Goal: Transaction & Acquisition: Book appointment/travel/reservation

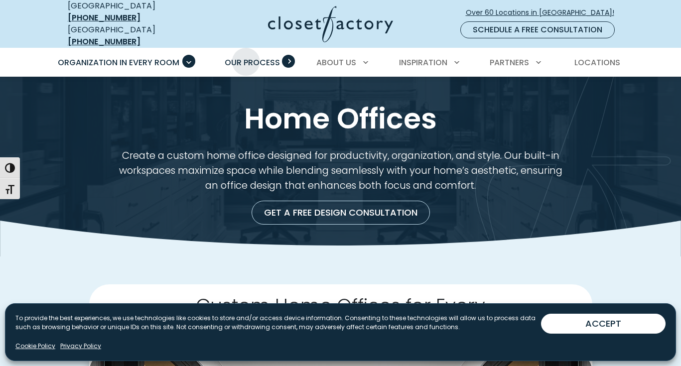
click at [245, 49] on link "Our Process" at bounding box center [252, 63] width 75 height 28
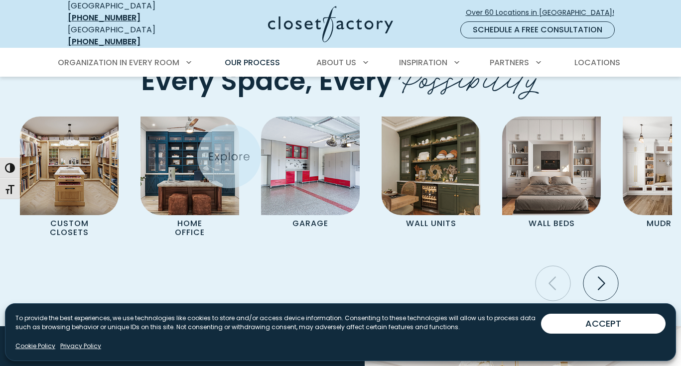
scroll to position [2079, 0]
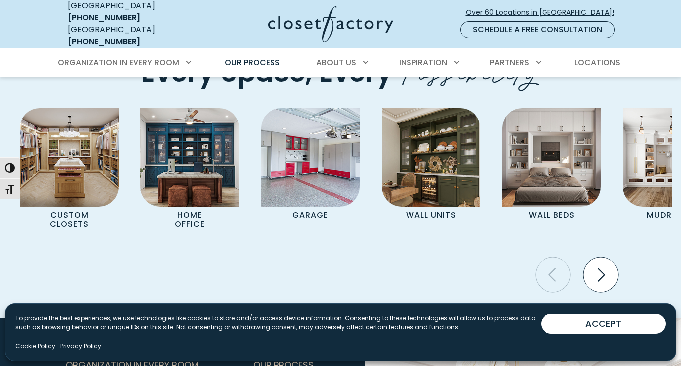
click at [600, 267] on icon "Next slide" at bounding box center [600, 274] width 35 height 35
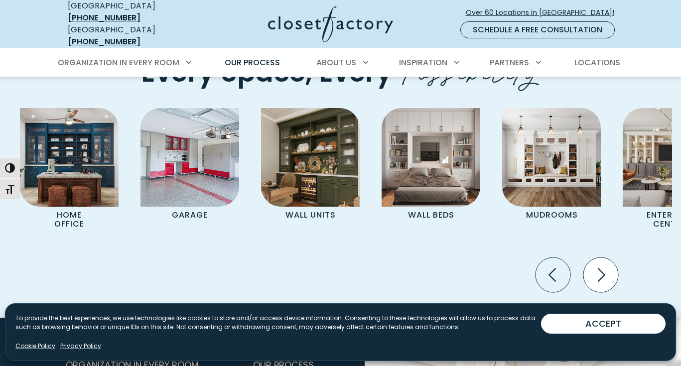
click at [599, 266] on icon "Next slide" at bounding box center [600, 274] width 35 height 35
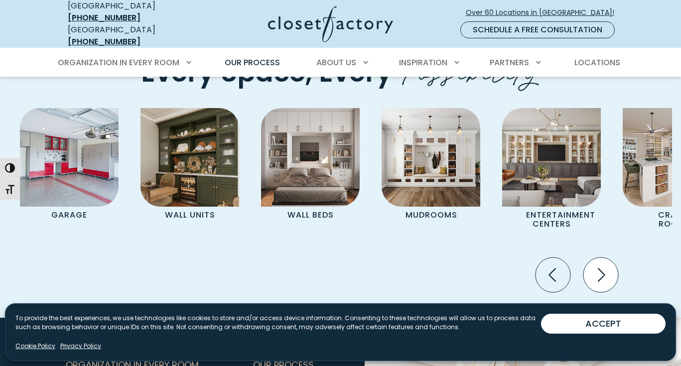
click at [598, 266] on icon "Next slide" at bounding box center [600, 274] width 35 height 35
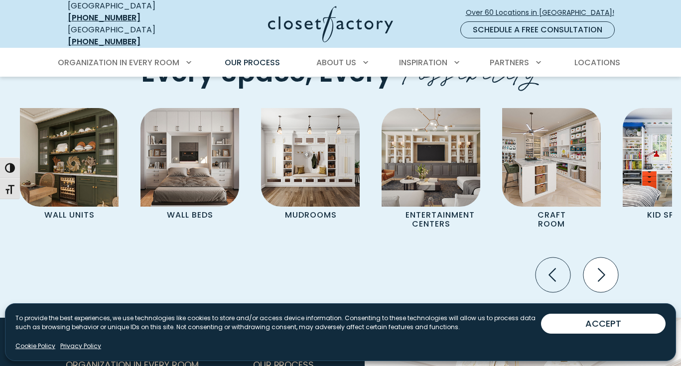
click at [597, 266] on icon "Next slide" at bounding box center [600, 274] width 35 height 35
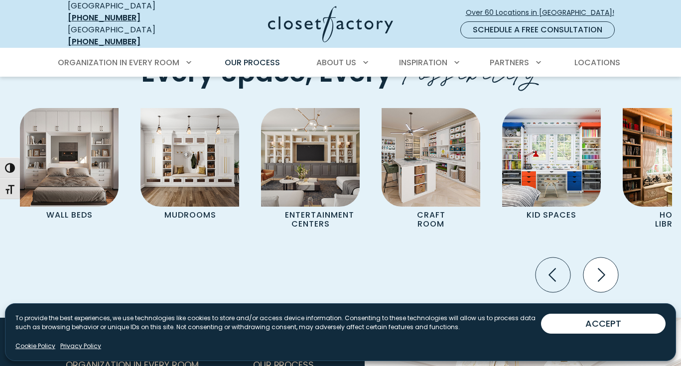
click at [596, 266] on icon "Next slide" at bounding box center [600, 274] width 35 height 35
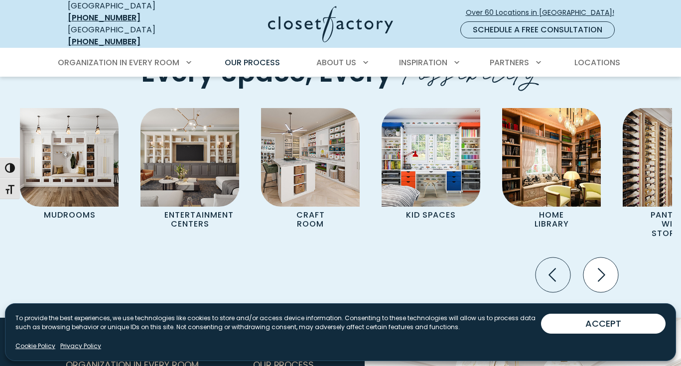
click at [596, 266] on icon "Next slide" at bounding box center [600, 274] width 35 height 35
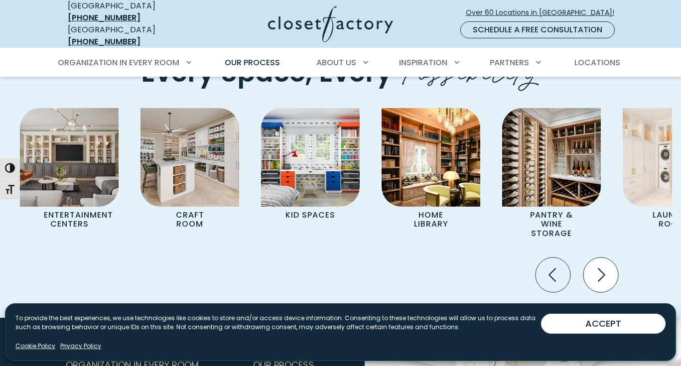
click at [594, 267] on icon "Next slide" at bounding box center [600, 274] width 35 height 35
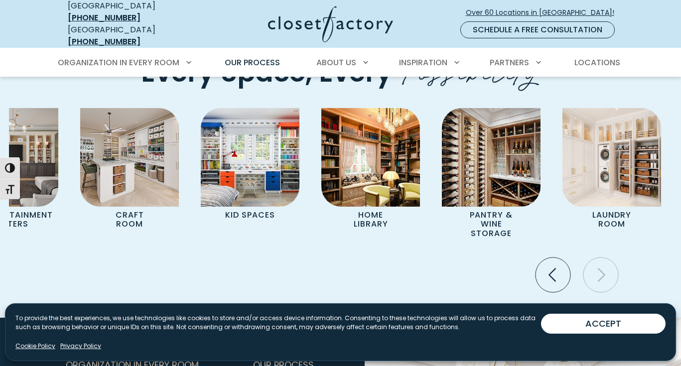
click at [594, 267] on icon "Next slide" at bounding box center [600, 274] width 35 height 35
click at [537, 267] on icon "Previous slide" at bounding box center [552, 274] width 35 height 35
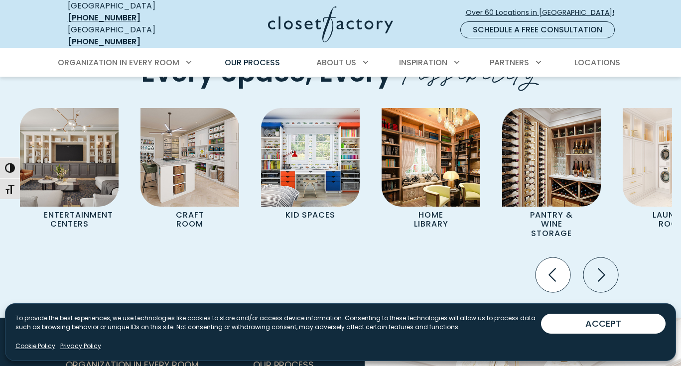
click at [542, 268] on icon "Previous slide" at bounding box center [552, 274] width 35 height 35
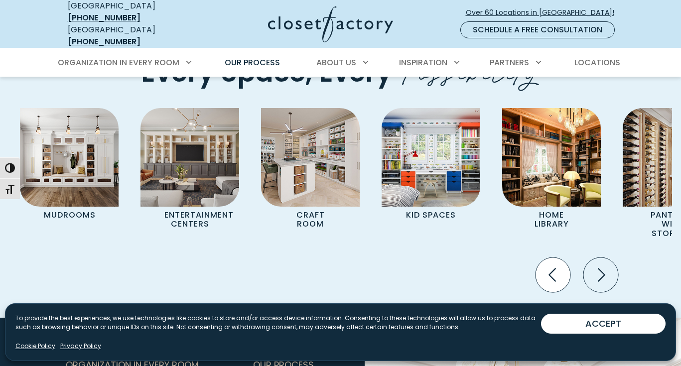
click at [542, 268] on icon "Previous slide" at bounding box center [552, 274] width 35 height 35
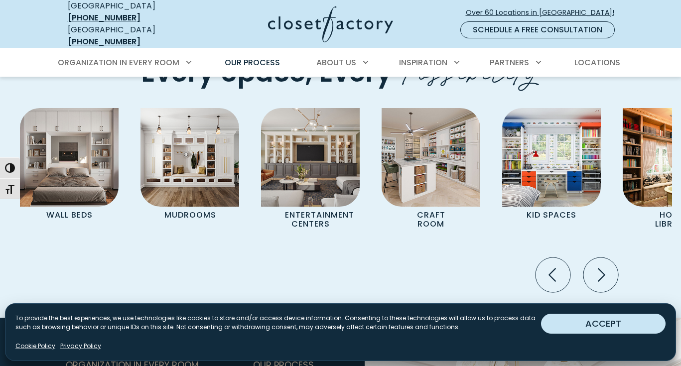
click at [574, 326] on button "ACCEPT" at bounding box center [603, 324] width 124 height 20
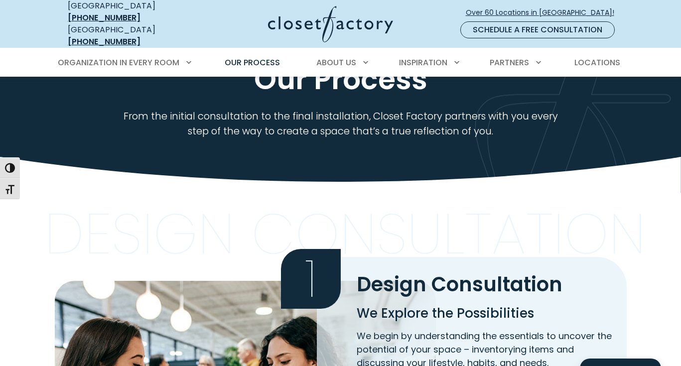
scroll to position [0, 0]
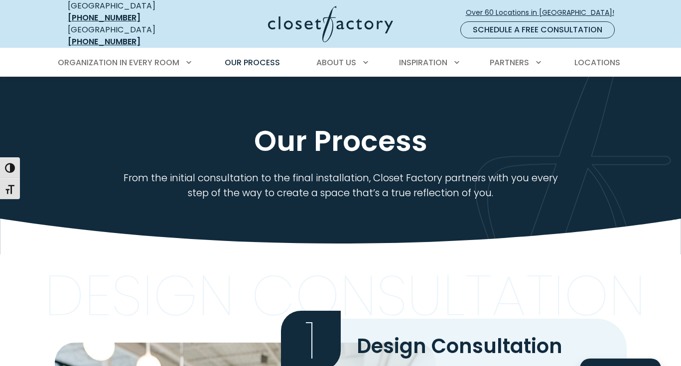
click at [296, 20] on img at bounding box center [330, 24] width 125 height 36
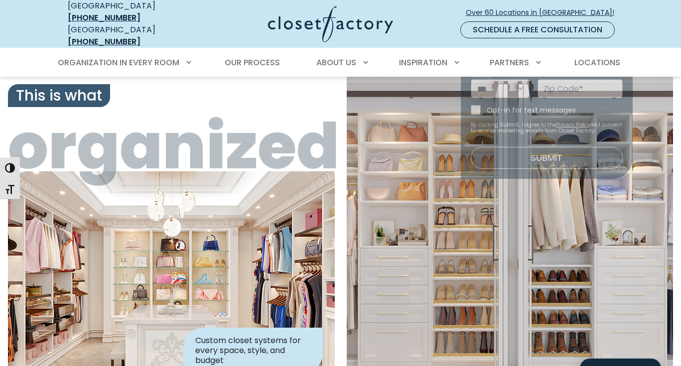
click at [485, 23] on link "Schedule a Free Consultation" at bounding box center [537, 29] width 154 height 17
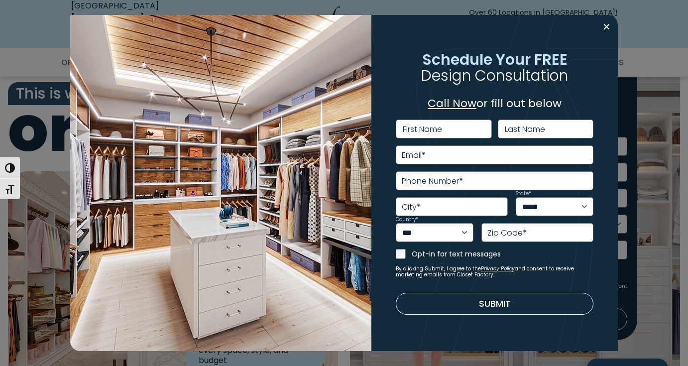
click at [446, 127] on div "**********" at bounding box center [494, 183] width 246 height 336
click at [437, 130] on label "First Name" at bounding box center [422, 129] width 39 height 8
click at [437, 130] on input "First Name" at bounding box center [444, 128] width 96 height 19
type input "*****"
type input "*******"
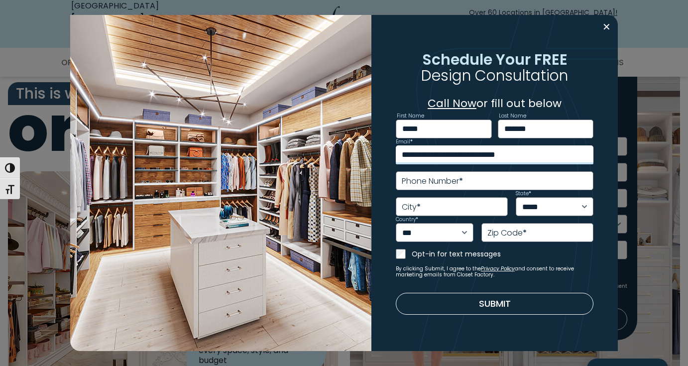
type input "**********"
type input "******"
click at [570, 211] on select "***** ** ** ** ** ** ** ** ** ** ** ** ** ** ** ** ** ** ** ** ** ** ** ** ** *…" at bounding box center [555, 206] width 78 height 19
select select "**"
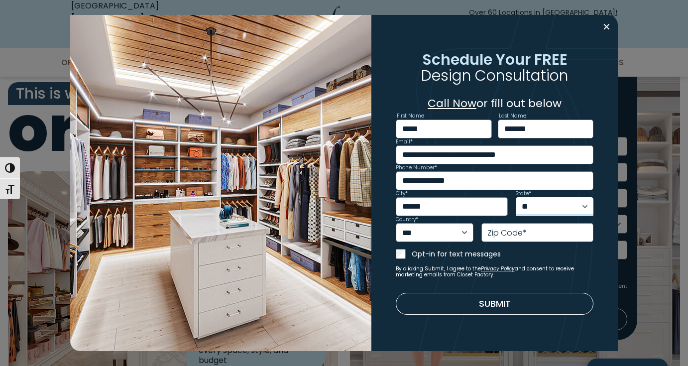
click at [516, 197] on select "***** ** ** ** ** ** ** ** ** ** ** ** ** ** ** ** ** ** ** ** ** ** ** ** ** *…" at bounding box center [555, 206] width 78 height 19
click at [525, 233] on span "*" at bounding box center [525, 232] width 4 height 11
click at [525, 233] on input "Zip Code *" at bounding box center [537, 232] width 112 height 19
type input "*****"
click at [478, 304] on button "Submit" at bounding box center [495, 304] width 198 height 22
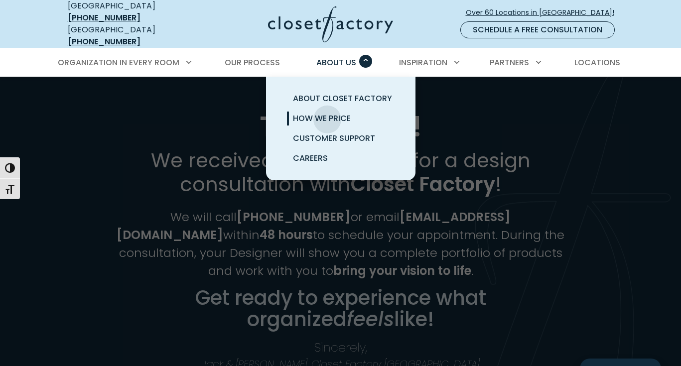
click at [327, 113] on span "How We Price" at bounding box center [322, 118] width 58 height 11
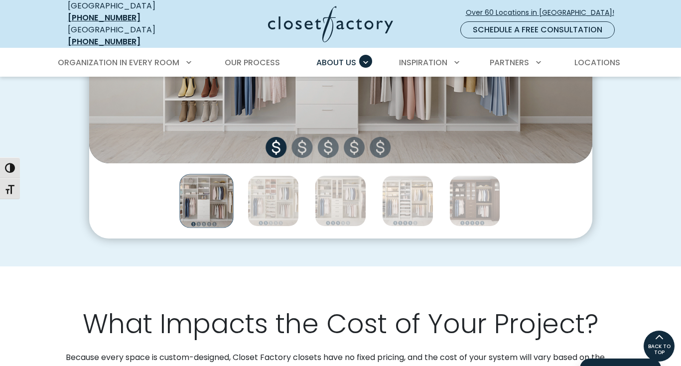
scroll to position [439, 0]
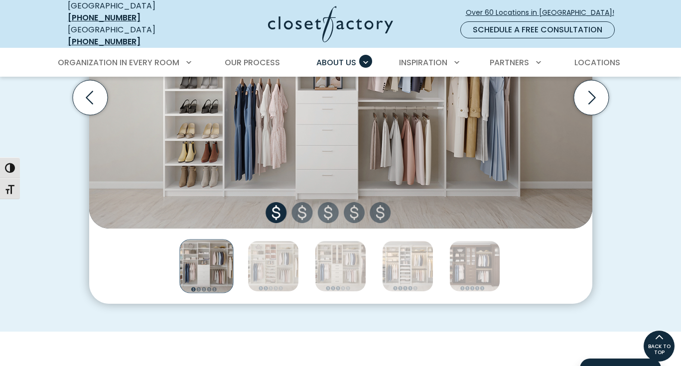
click at [302, 202] on img "Thumbnail Gallery" at bounding box center [340, 98] width 503 height 262
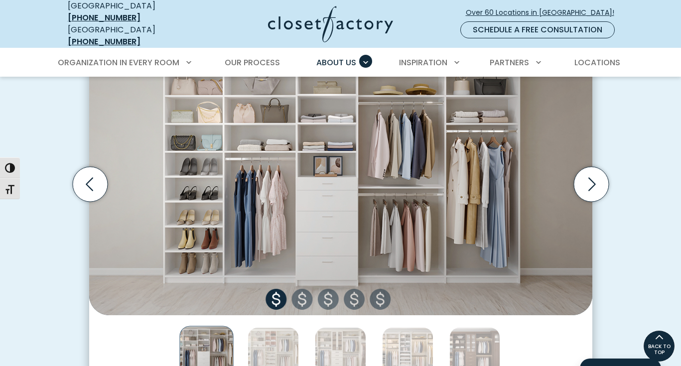
scroll to position [347, 0]
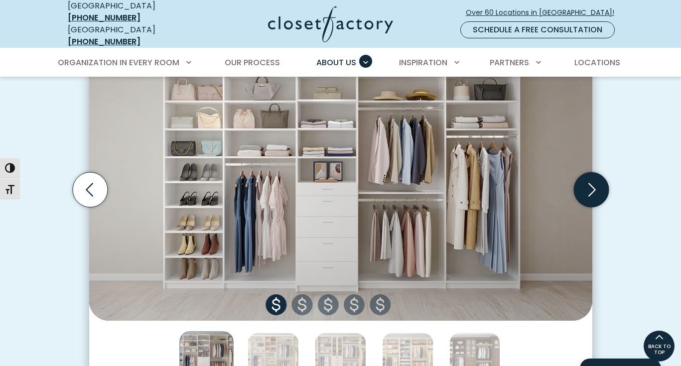
click at [595, 180] on icon "Next slide" at bounding box center [590, 189] width 35 height 35
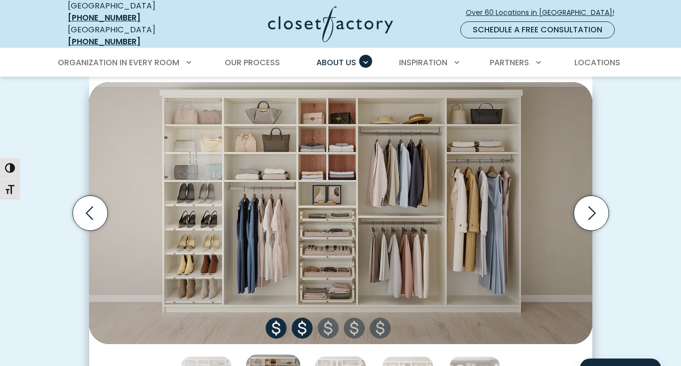
scroll to position [325, 0]
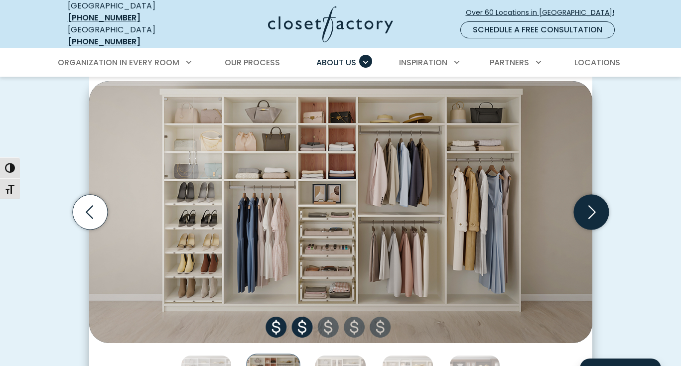
click at [598, 202] on icon "Next slide" at bounding box center [590, 212] width 35 height 35
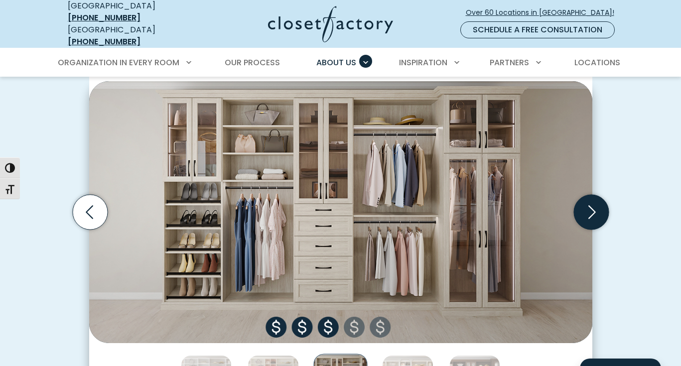
click at [598, 202] on icon "Next slide" at bounding box center [590, 212] width 35 height 35
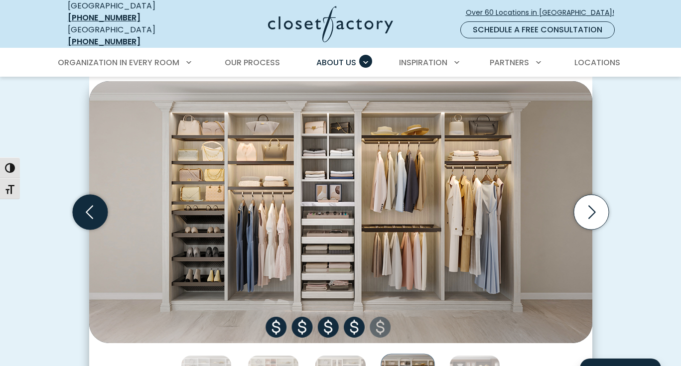
click at [94, 205] on icon "Previous slide" at bounding box center [89, 212] width 35 height 35
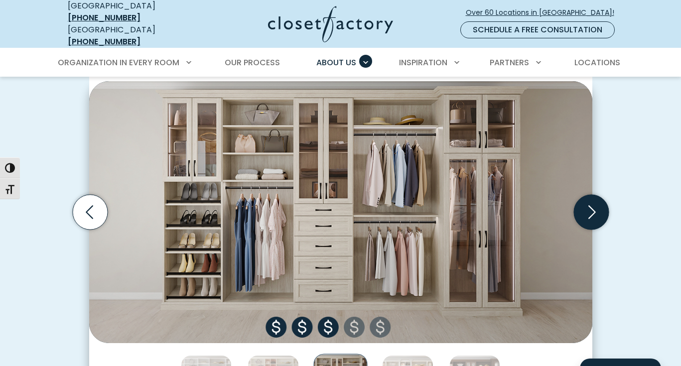
click at [586, 200] on icon "Next slide" at bounding box center [590, 212] width 35 height 35
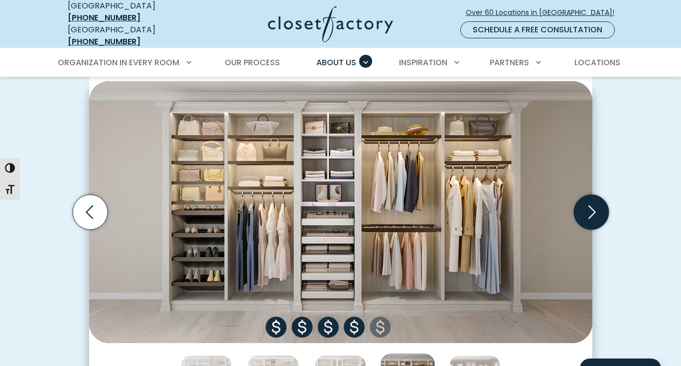
click at [586, 200] on icon "Next slide" at bounding box center [590, 212] width 35 height 35
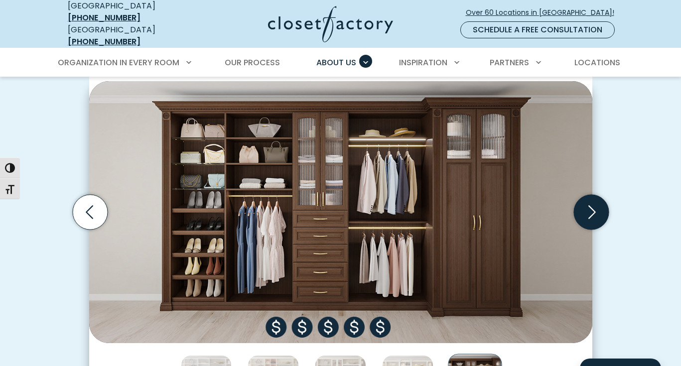
click at [586, 199] on icon "Next slide" at bounding box center [590, 212] width 35 height 35
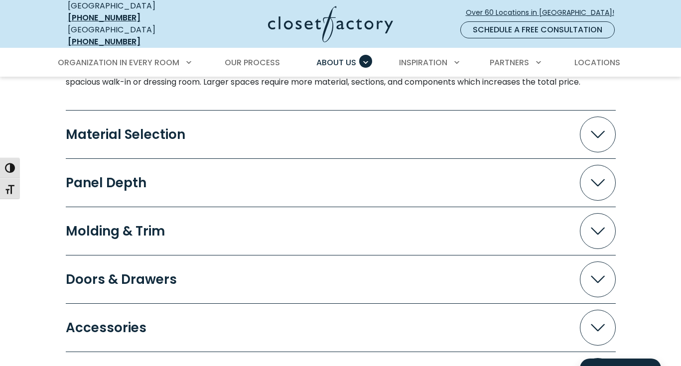
scroll to position [959, 0]
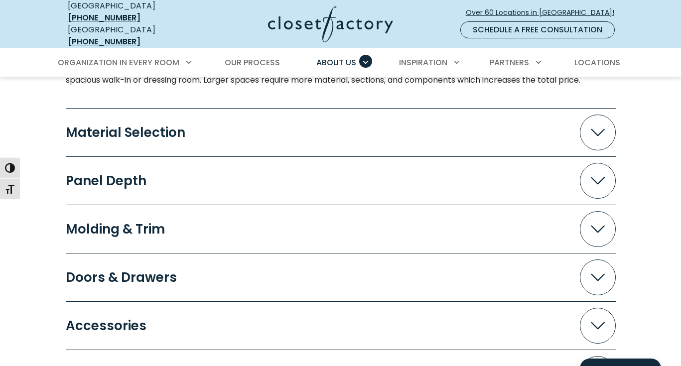
click at [601, 136] on span "Accordion" at bounding box center [598, 133] width 36 height 36
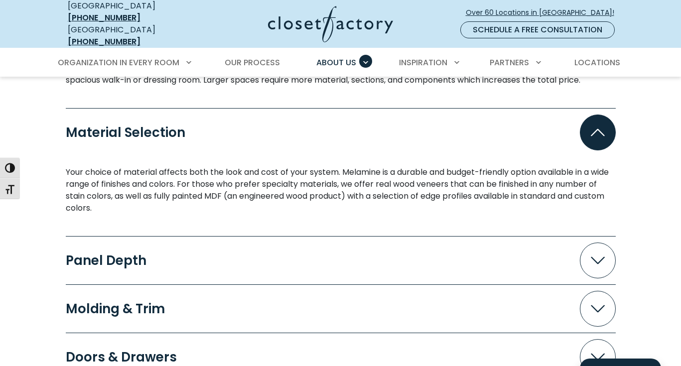
click at [598, 137] on span "Accordion" at bounding box center [598, 133] width 36 height 36
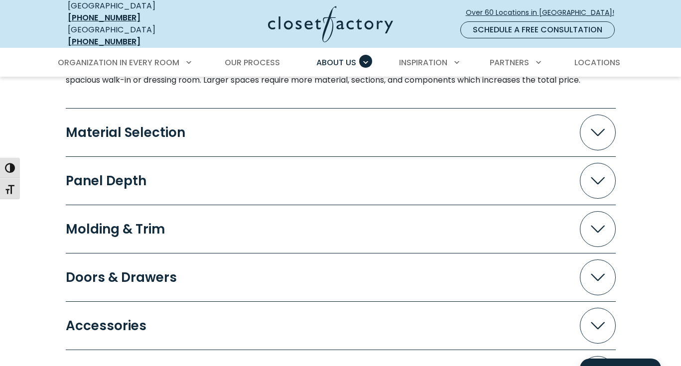
click at [600, 139] on span "Accordion" at bounding box center [598, 133] width 36 height 36
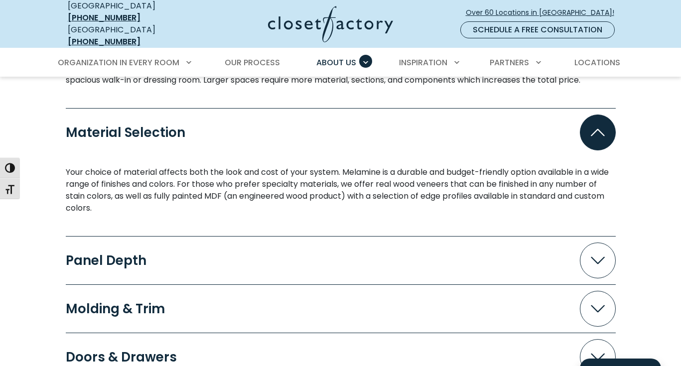
click at [599, 139] on span "Accordion" at bounding box center [598, 133] width 36 height 36
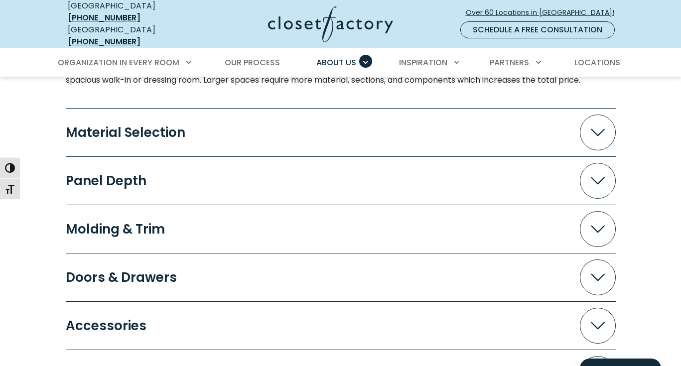
click at [604, 163] on span "Accordion" at bounding box center [598, 181] width 36 height 36
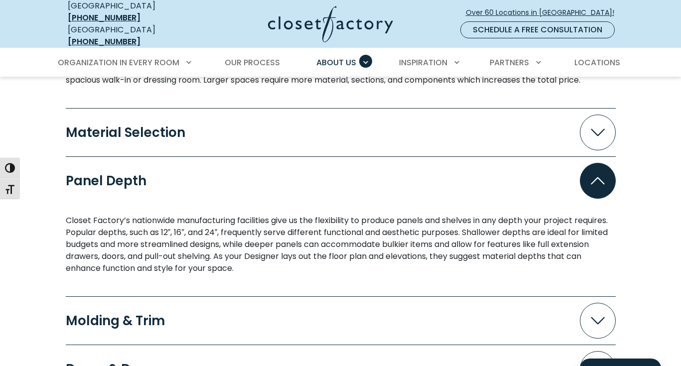
click at [604, 163] on span "Accordion" at bounding box center [598, 181] width 36 height 36
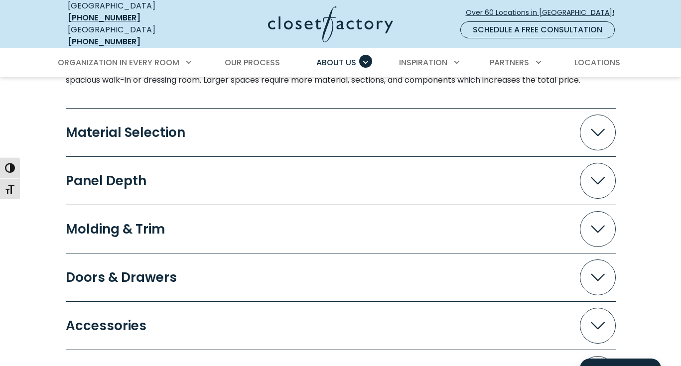
click at [599, 217] on span "Accordion" at bounding box center [598, 229] width 36 height 36
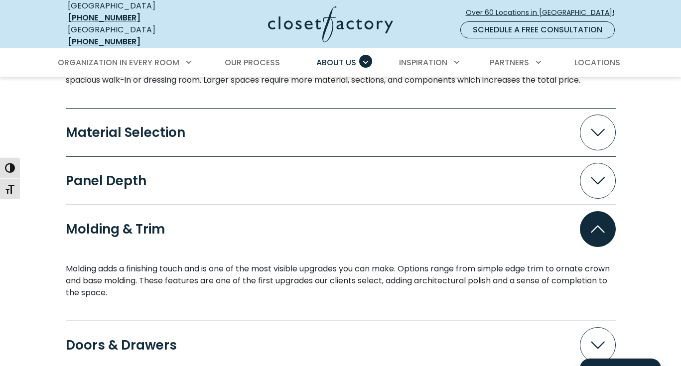
click at [598, 216] on span "Accordion" at bounding box center [598, 229] width 36 height 36
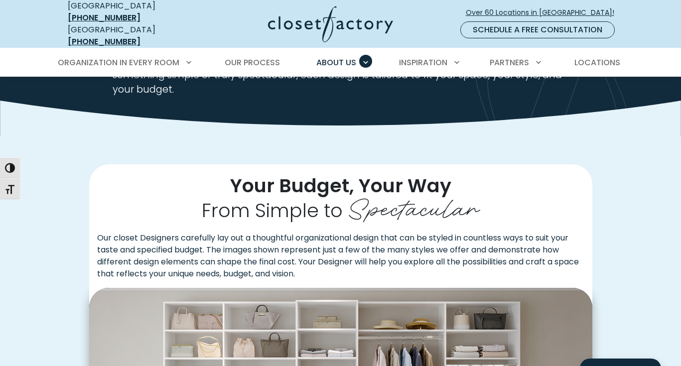
scroll to position [0, 0]
